Goal: Task Accomplishment & Management: Manage account settings

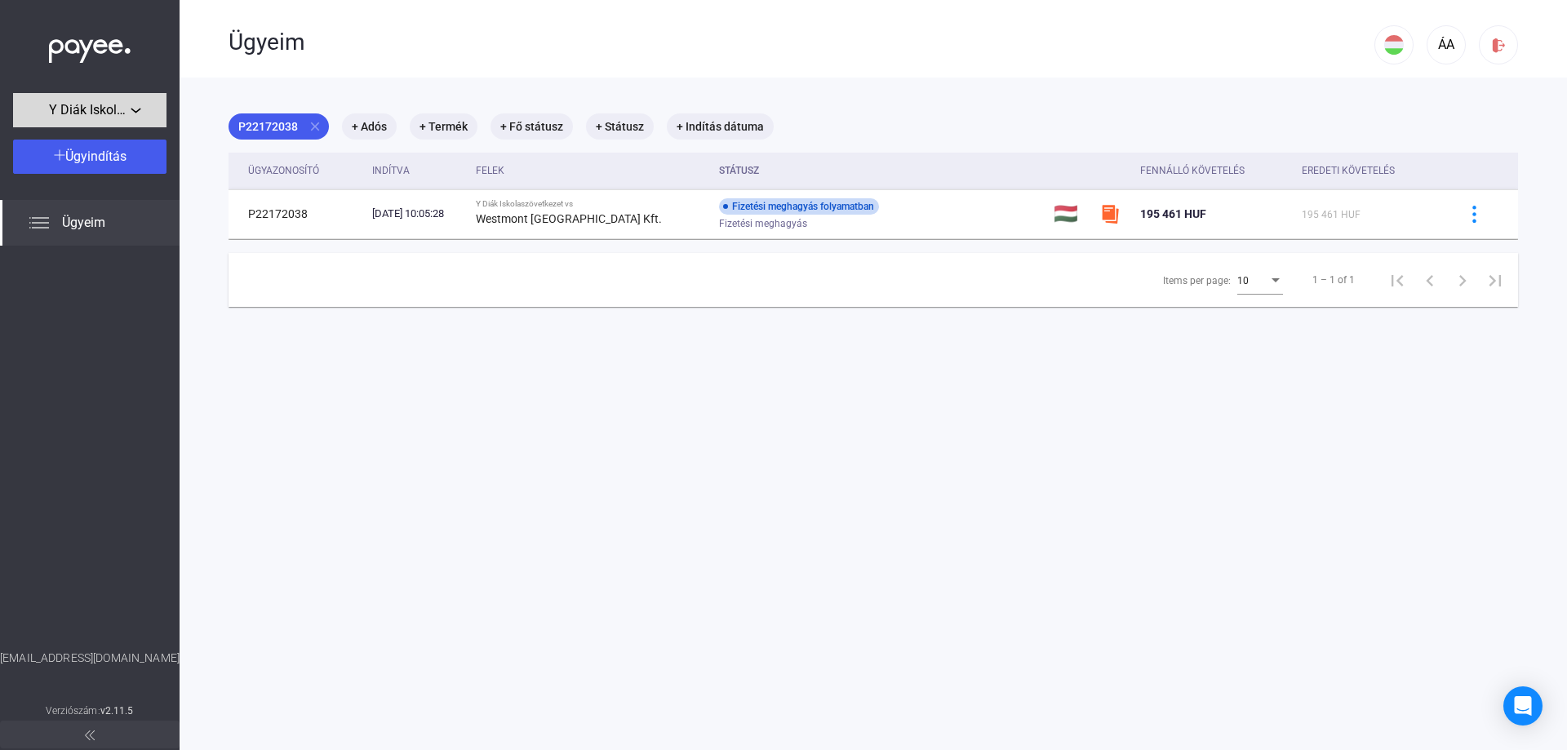
click at [127, 105] on span "Y Diák Iskolaszövetkezet" at bounding box center [90, 110] width 82 height 20
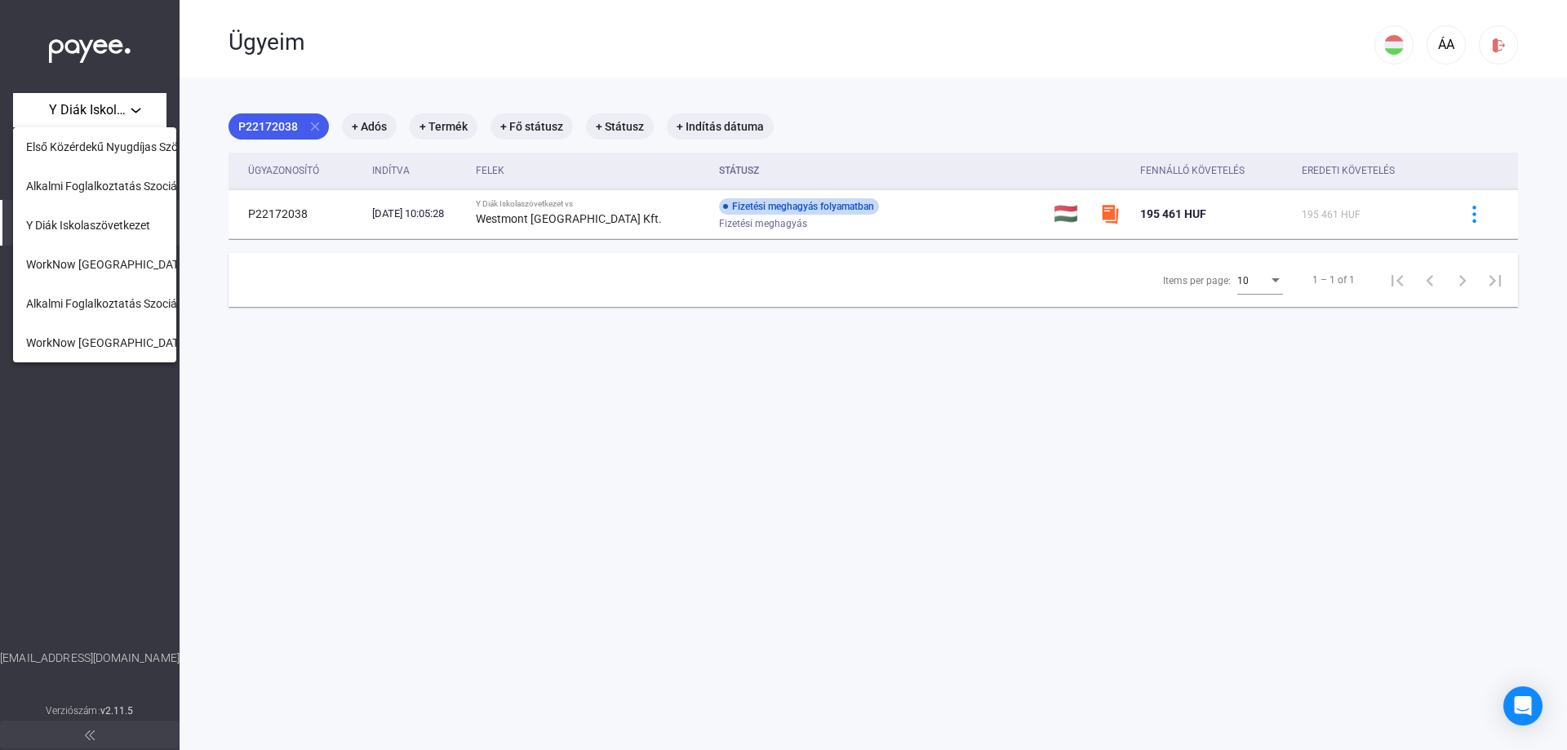
click at [978, 494] on div at bounding box center [783, 375] width 1567 height 750
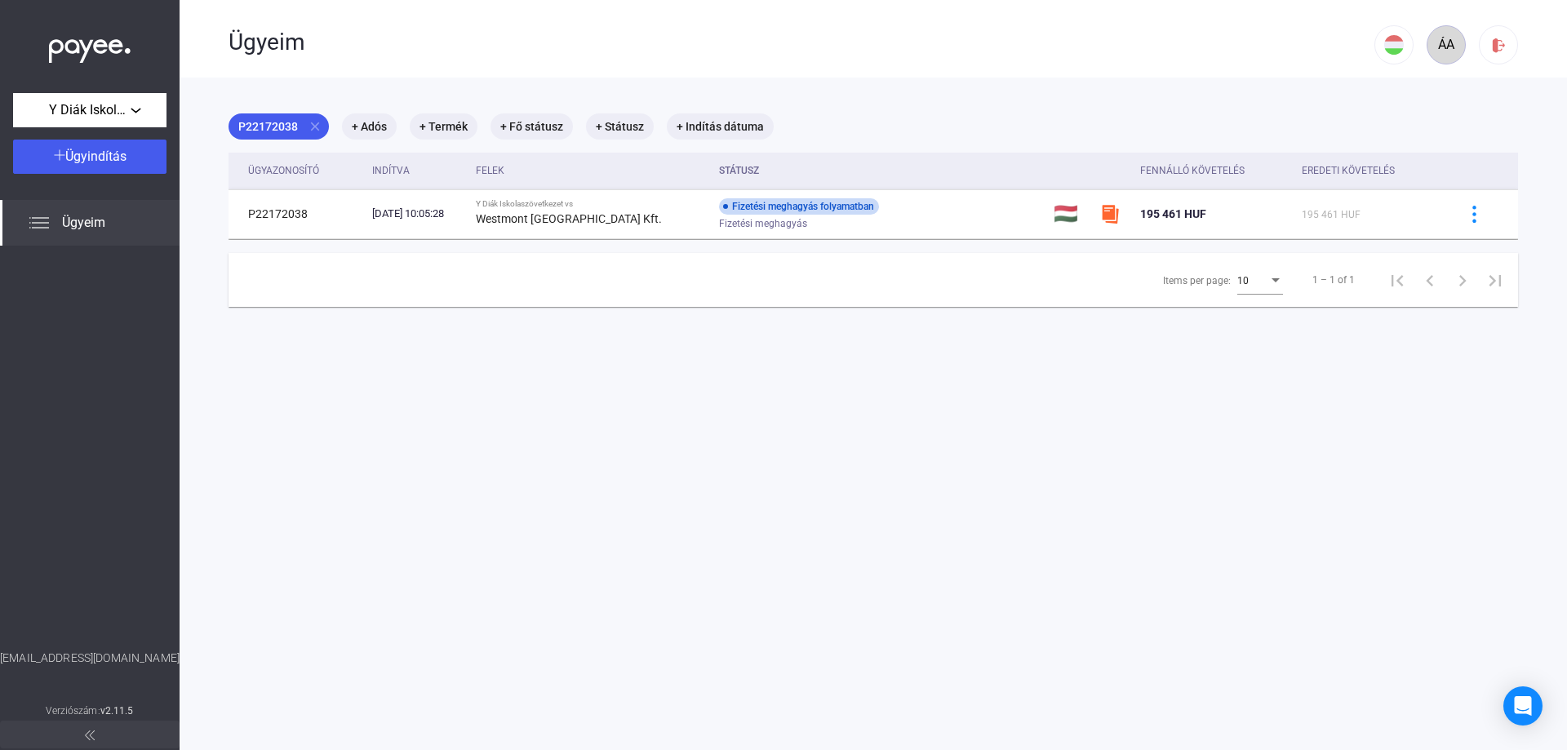
click at [1446, 48] on div "ÁA" at bounding box center [1446, 45] width 28 height 20
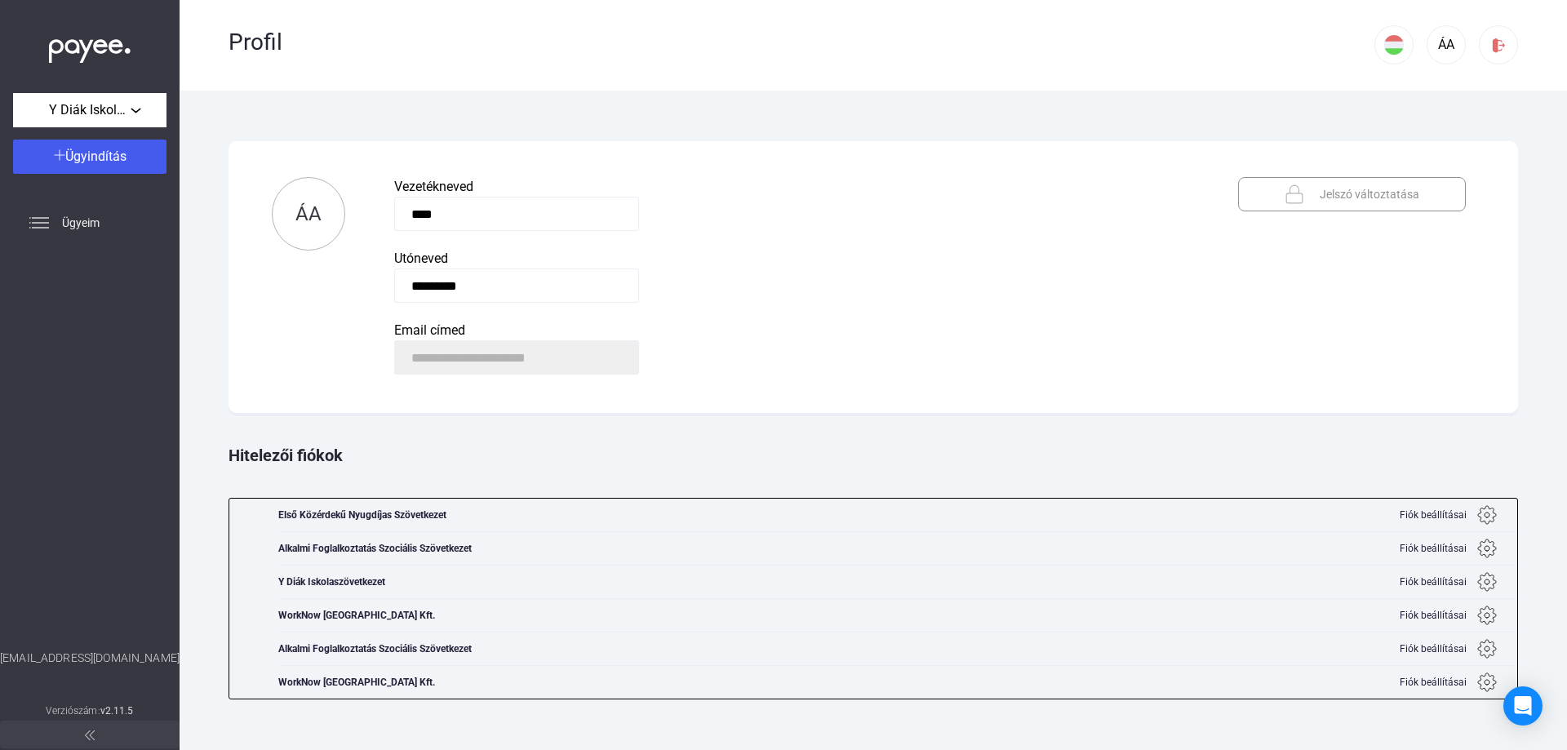
click at [1483, 583] on img at bounding box center [1487, 582] width 20 height 20
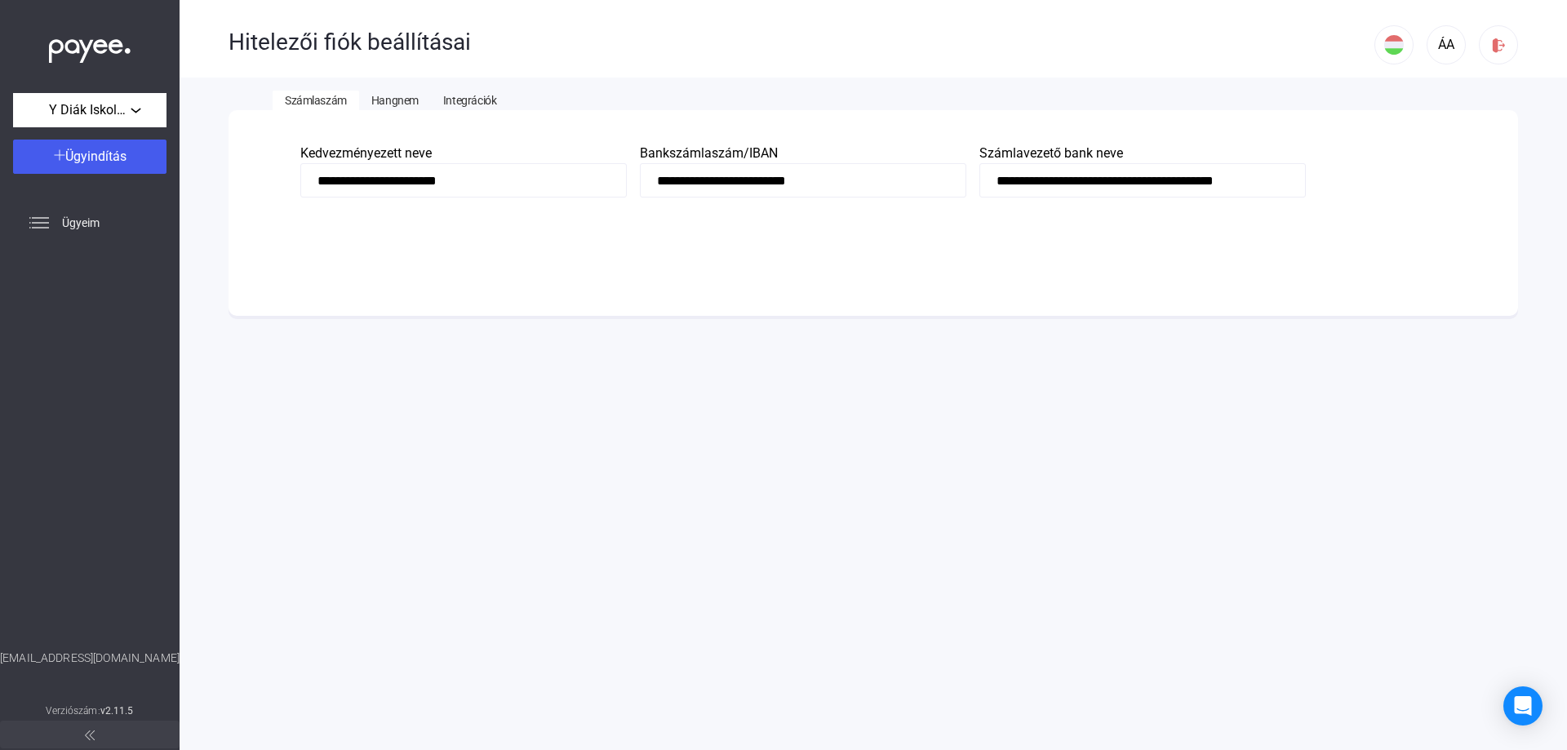
click at [381, 103] on span "Hangnem" at bounding box center [394, 100] width 47 height 13
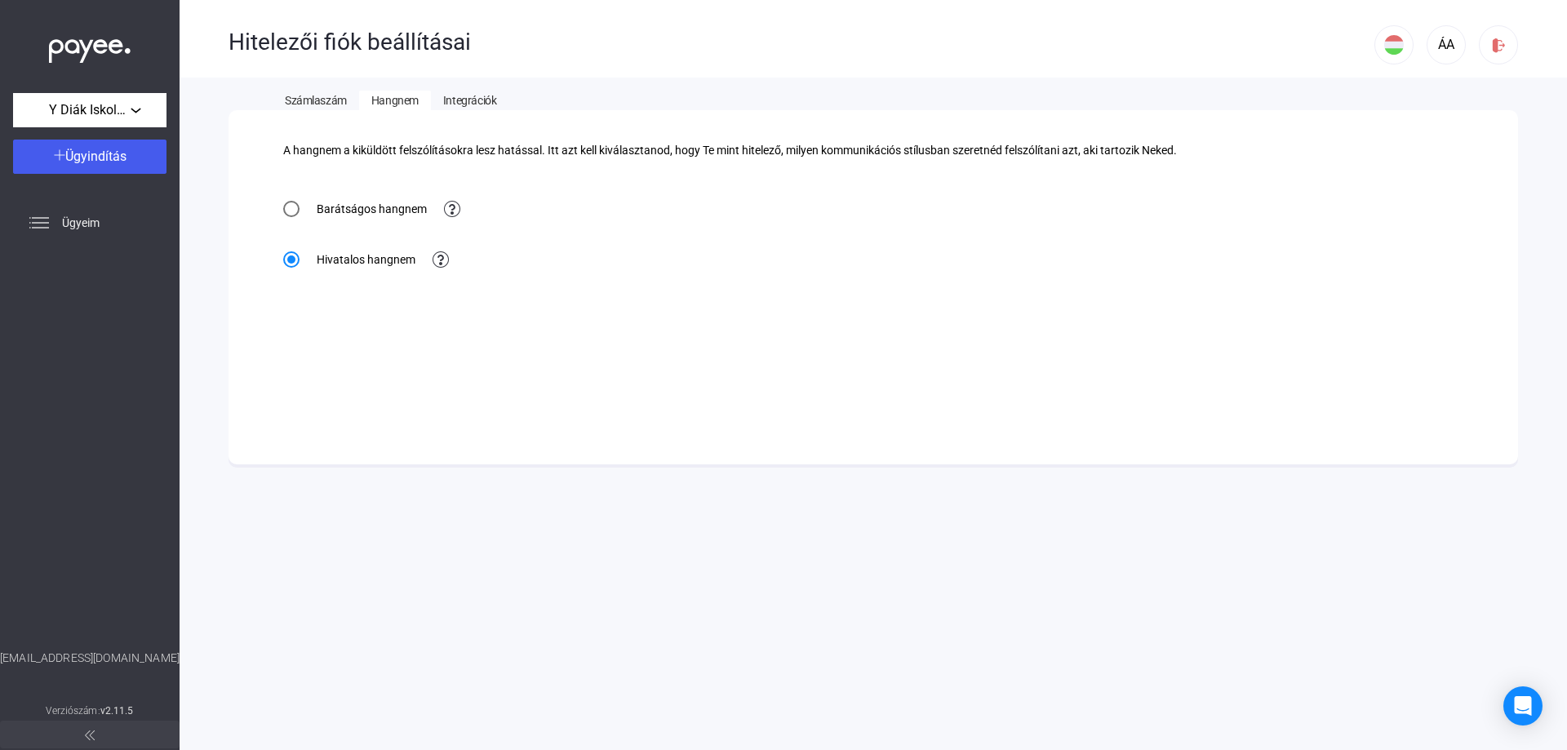
click at [481, 95] on span "Integrációk" at bounding box center [469, 100] width 53 height 13
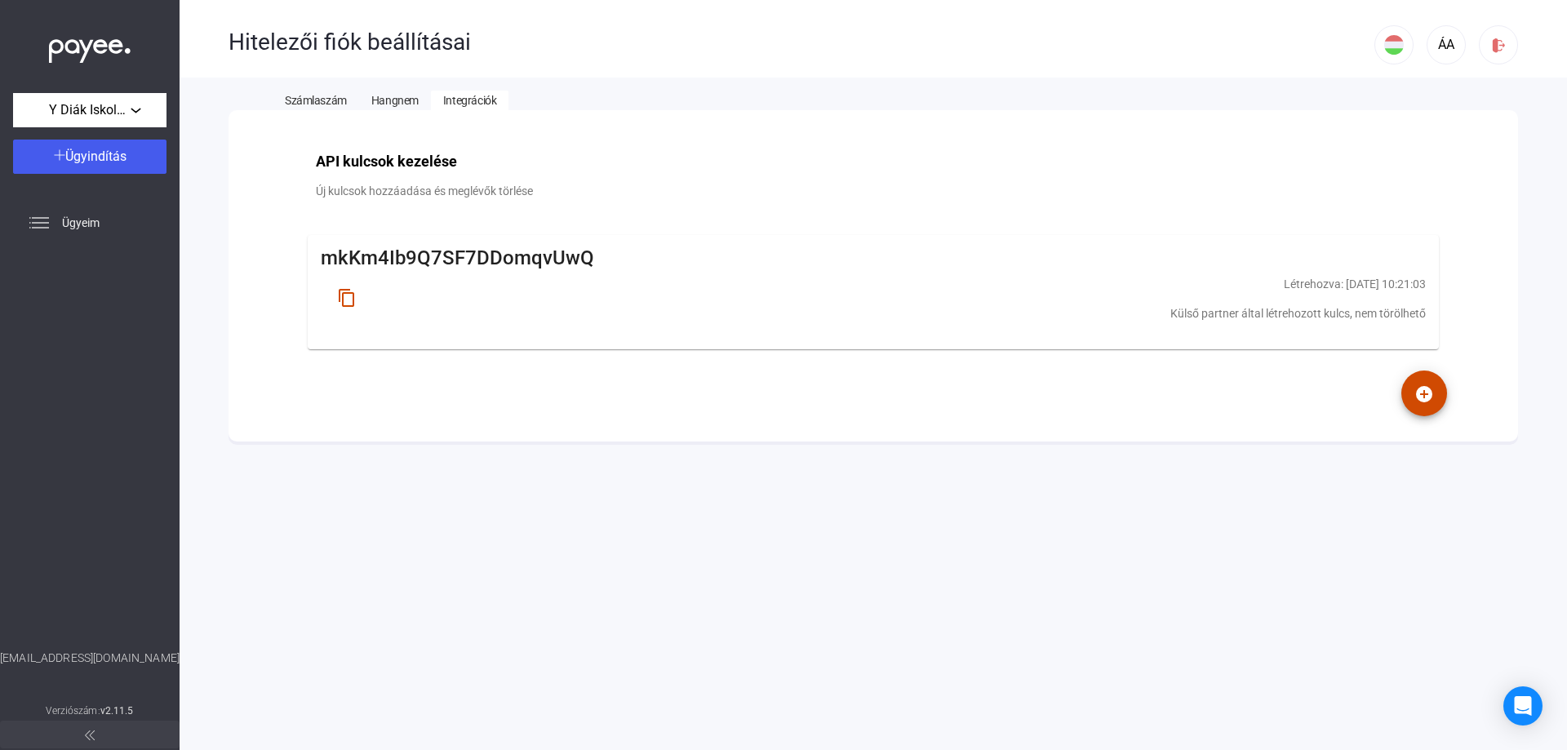
click at [331, 94] on span "Számlaszám" at bounding box center [316, 100] width 62 height 13
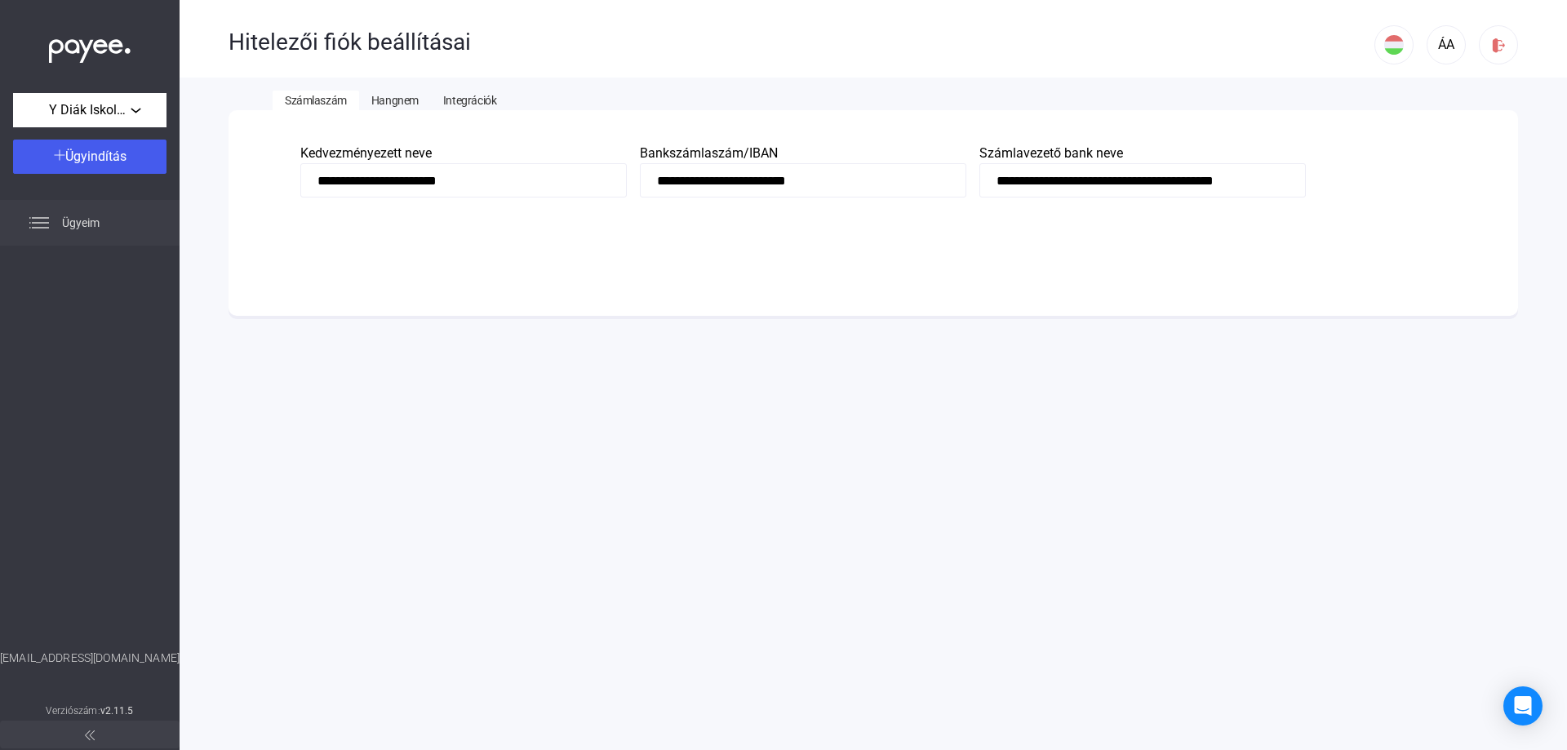
click at [34, 219] on img at bounding box center [39, 223] width 20 height 20
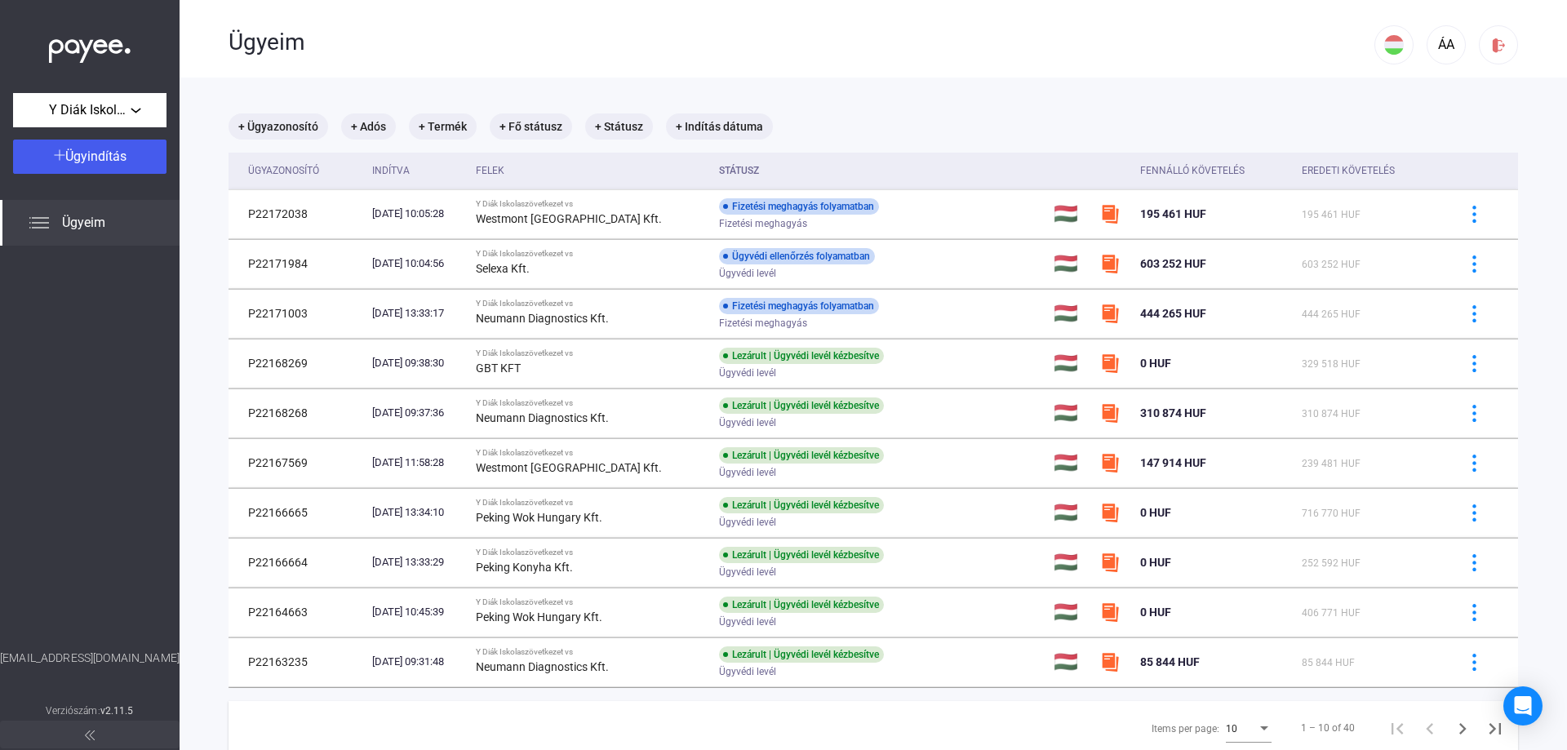
click at [1413, 51] on div "ÁA" at bounding box center [1446, 40] width 144 height 81
click at [1426, 50] on button "ÁA" at bounding box center [1445, 44] width 39 height 39
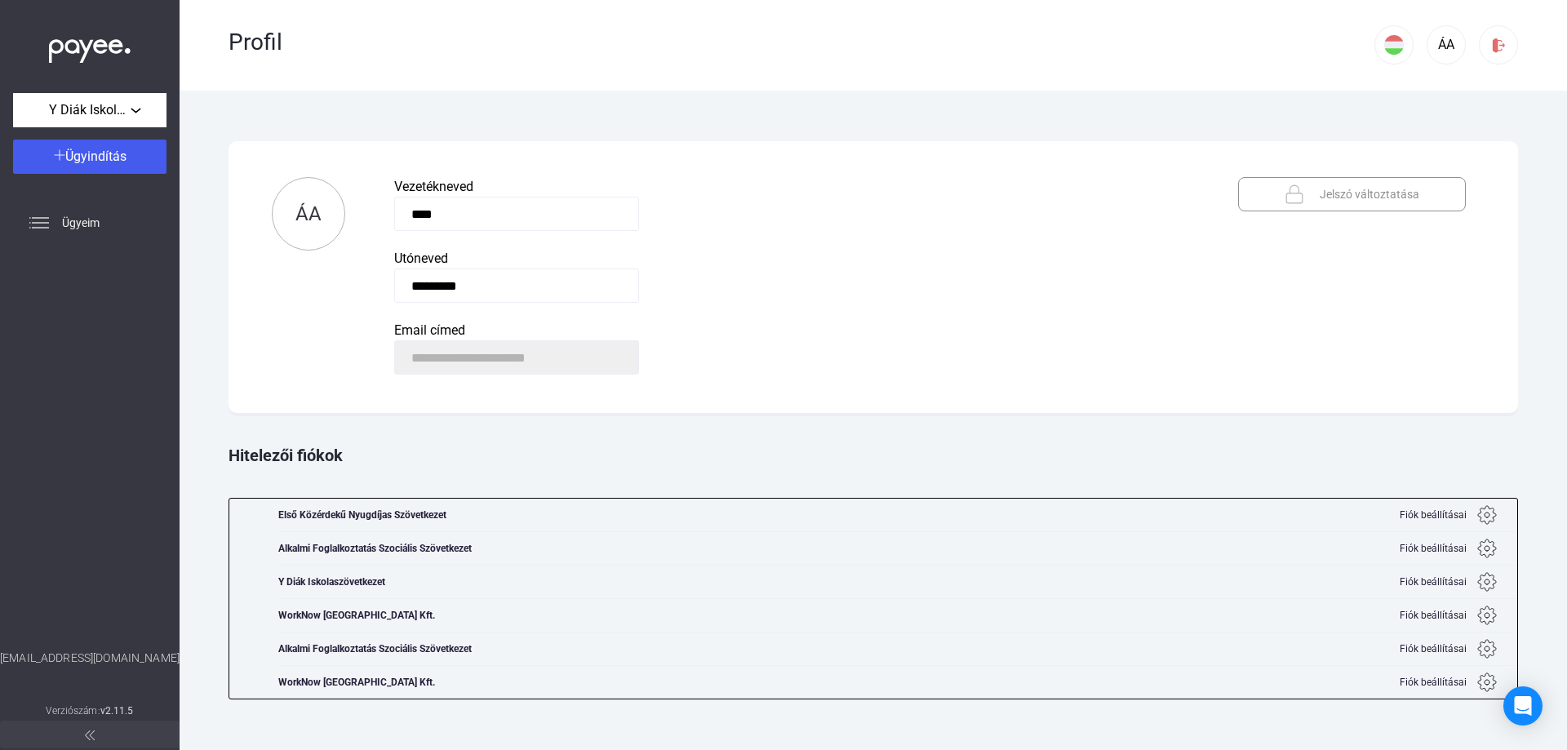
drag, startPoint x: 497, startPoint y: 224, endPoint x: 255, endPoint y: 210, distance: 241.9
click at [255, 210] on div "**********" at bounding box center [872, 277] width 1289 height 272
type input "******"
click at [960, 424] on div "Hitelezői fiókok" at bounding box center [872, 455] width 1289 height 69
click at [1483, 583] on img at bounding box center [1487, 582] width 20 height 20
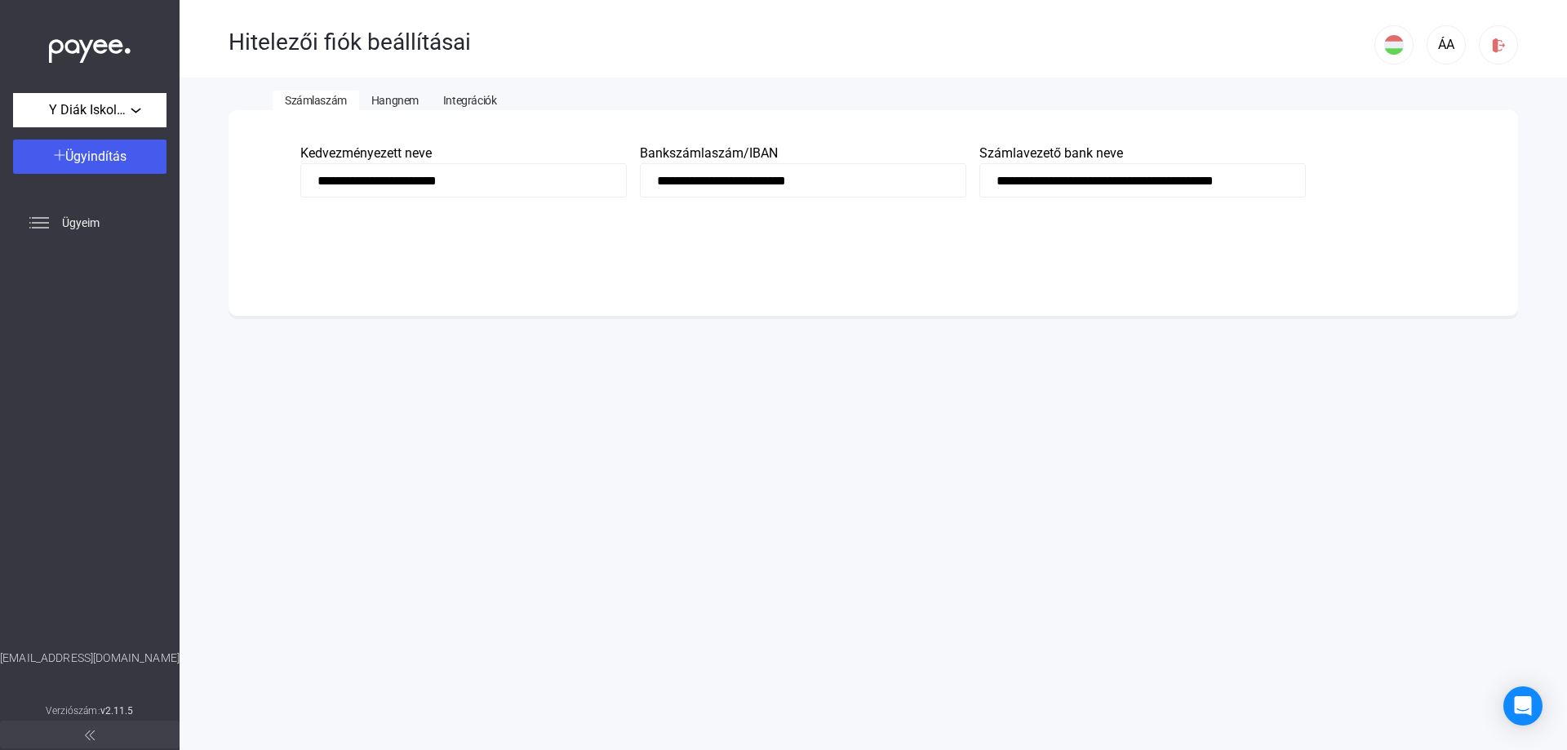
click at [458, 106] on span "Integrációk" at bounding box center [469, 100] width 53 height 13
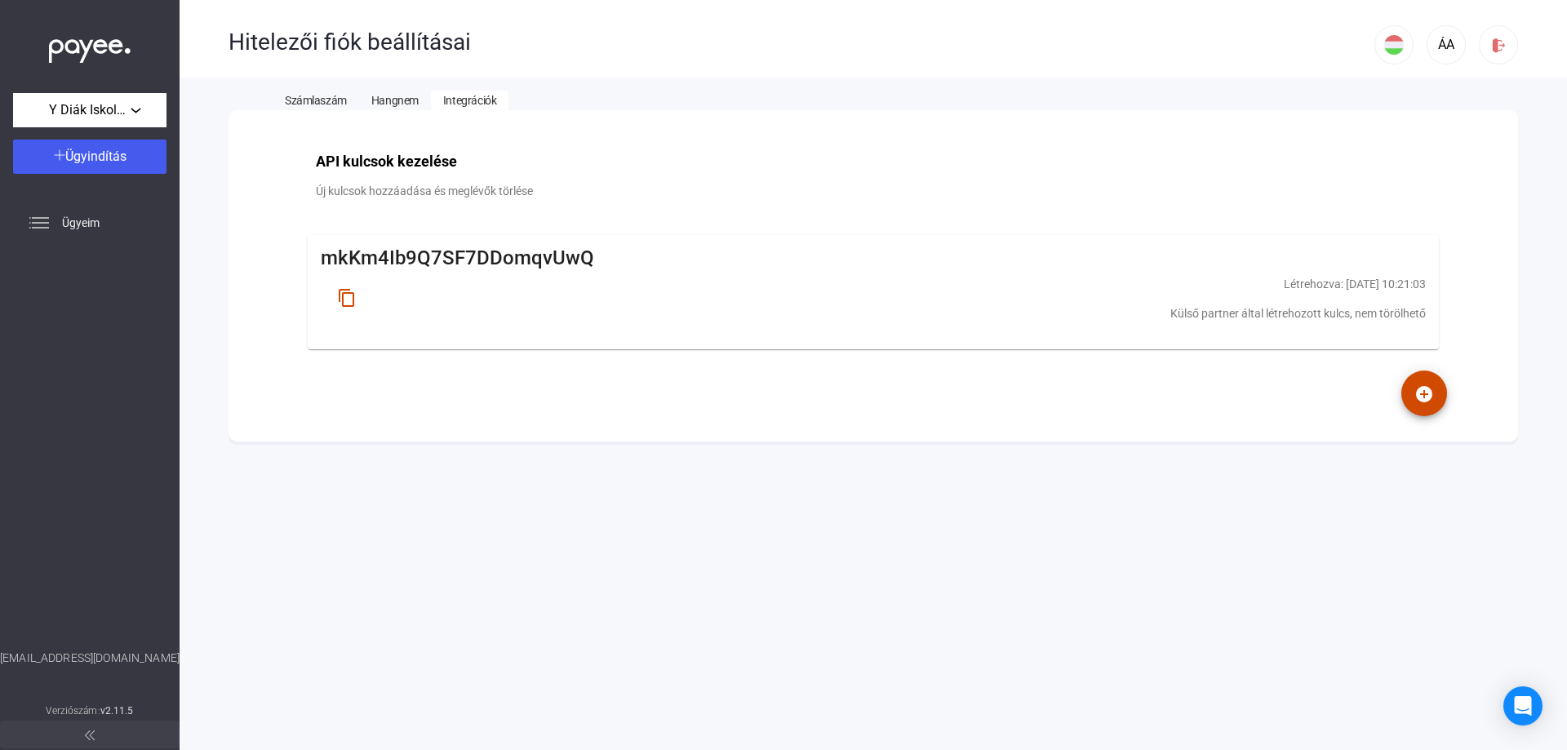
click at [389, 104] on span "Hangnem" at bounding box center [394, 100] width 47 height 13
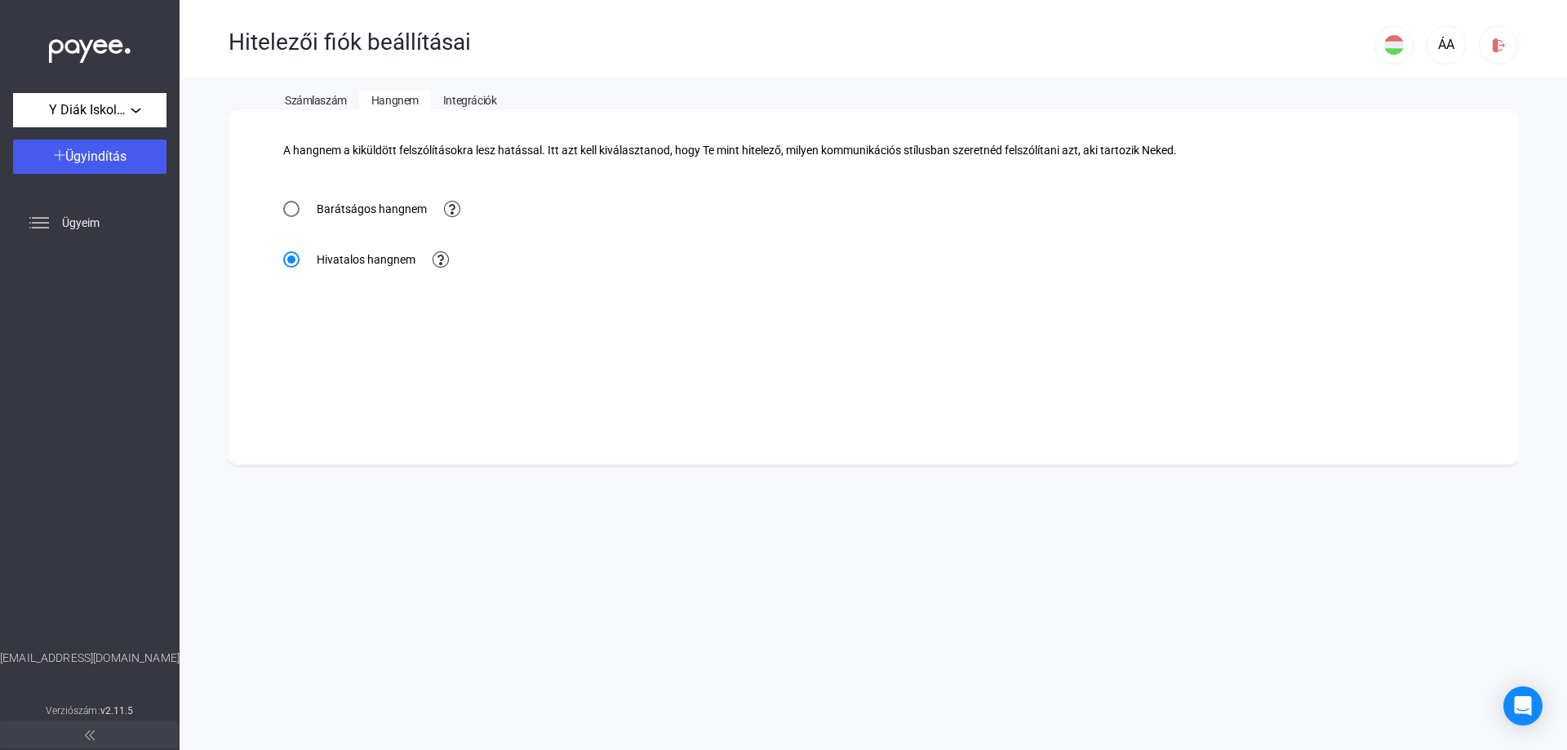
click at [316, 86] on div "Hitelezői fiók beállításai ÁA Számlaszám Hangnem Integrációk A hangnem a kiküld…" at bounding box center [873, 375] width 1387 height 750
click at [311, 104] on span "Számlaszám" at bounding box center [316, 100] width 62 height 13
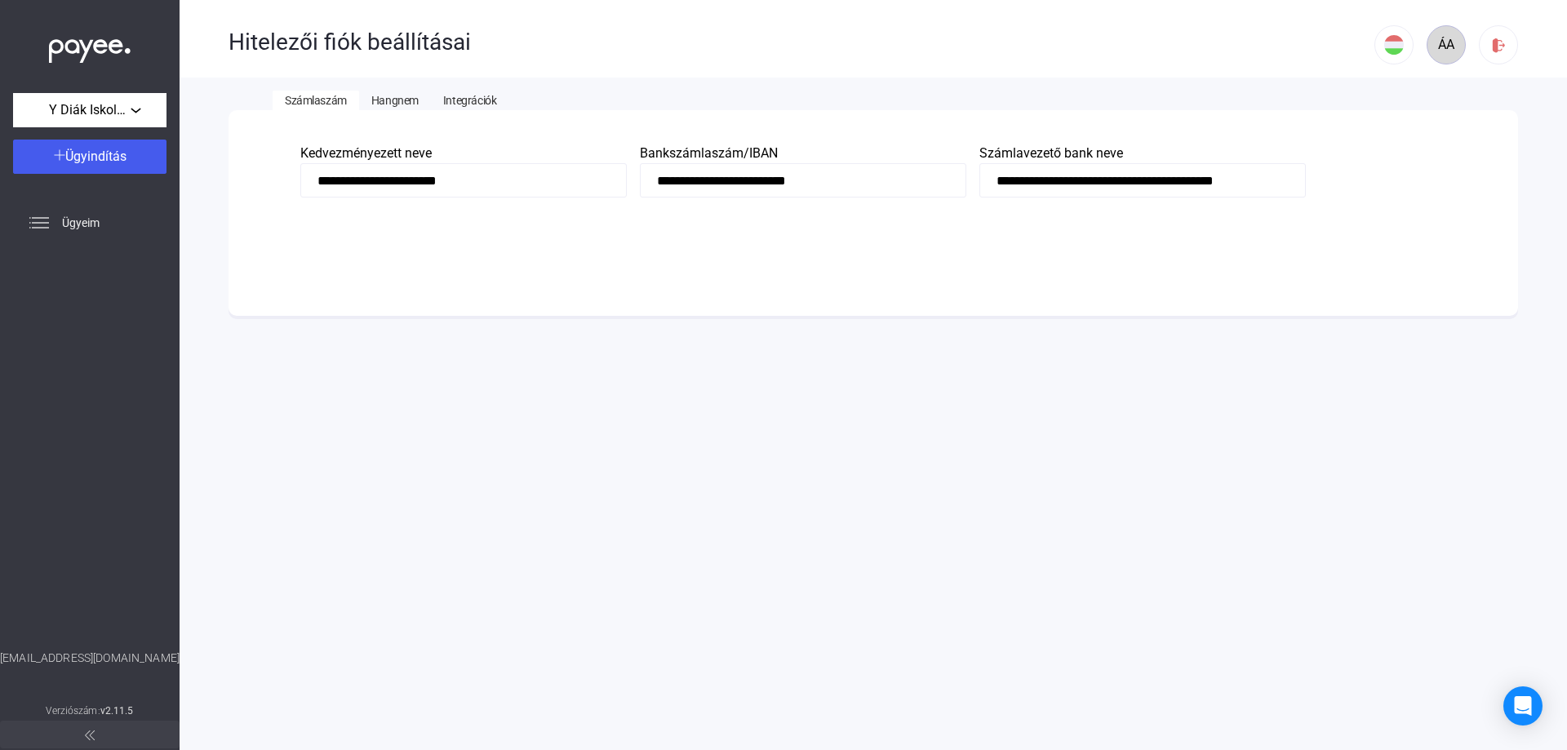
click at [1449, 41] on div "ÁA" at bounding box center [1446, 45] width 28 height 20
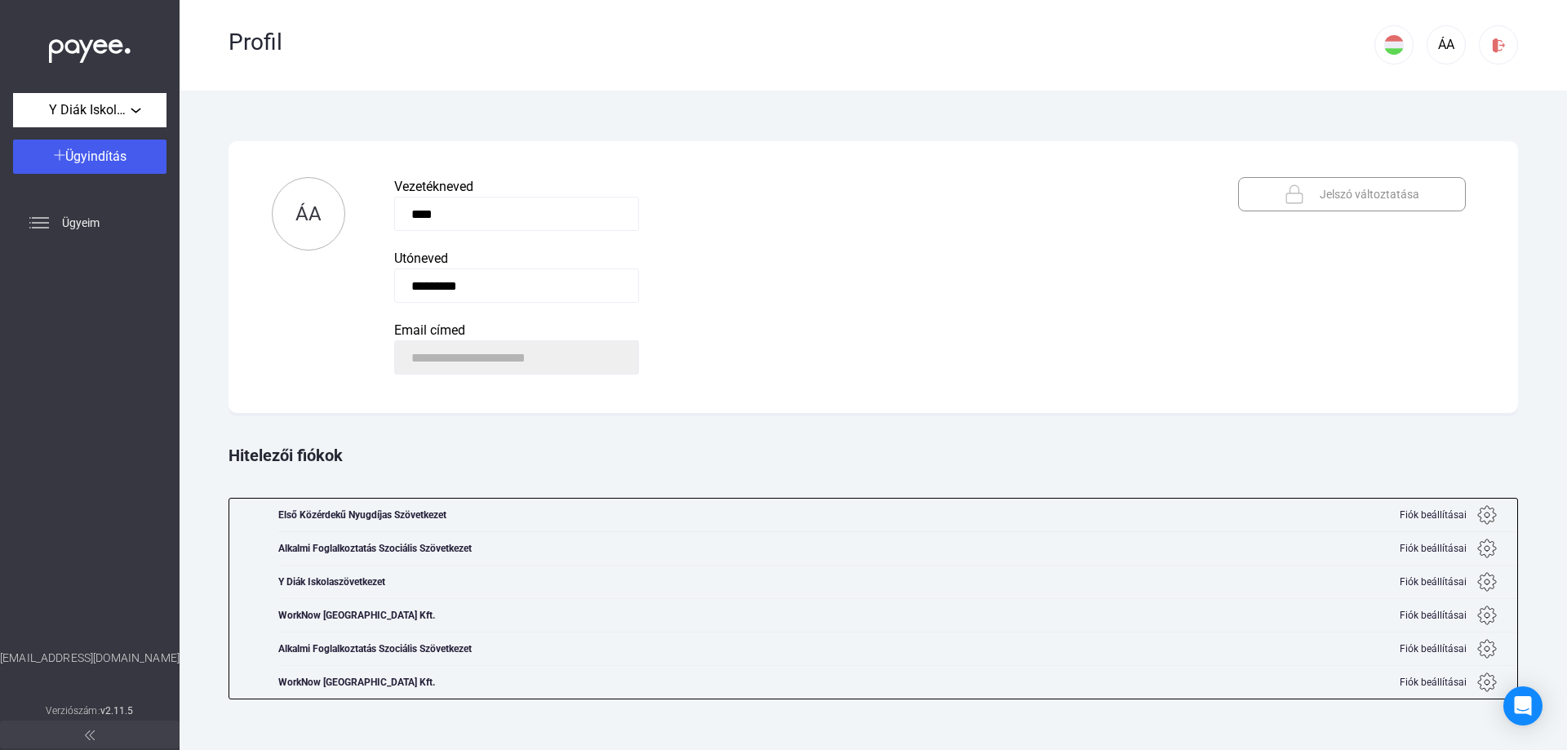
click at [472, 228] on input "****" at bounding box center [516, 214] width 245 height 34
click at [471, 226] on input "****" at bounding box center [516, 214] width 245 height 34
type input "******"
click at [596, 469] on div "Hitelezői fiókok" at bounding box center [872, 455] width 1289 height 69
click at [595, 431] on div "Hitelezői fiókok" at bounding box center [872, 455] width 1289 height 69
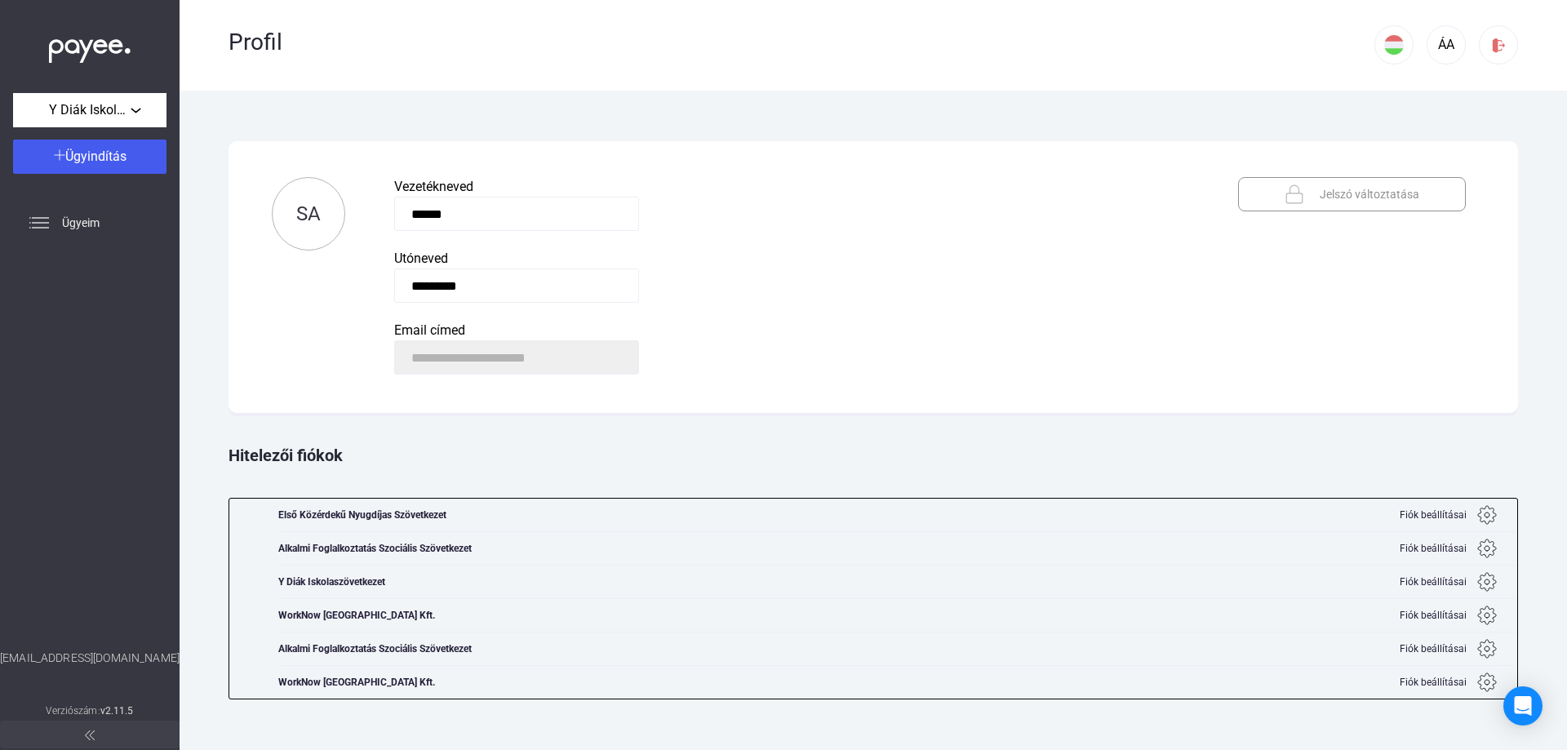
click at [720, 445] on div "Hitelezői fiókok" at bounding box center [872, 455] width 1289 height 69
click at [1389, 56] on button at bounding box center [1393, 44] width 39 height 39
click at [1389, 57] on div at bounding box center [783, 375] width 1567 height 750
